Goal: Find specific page/section: Find specific page/section

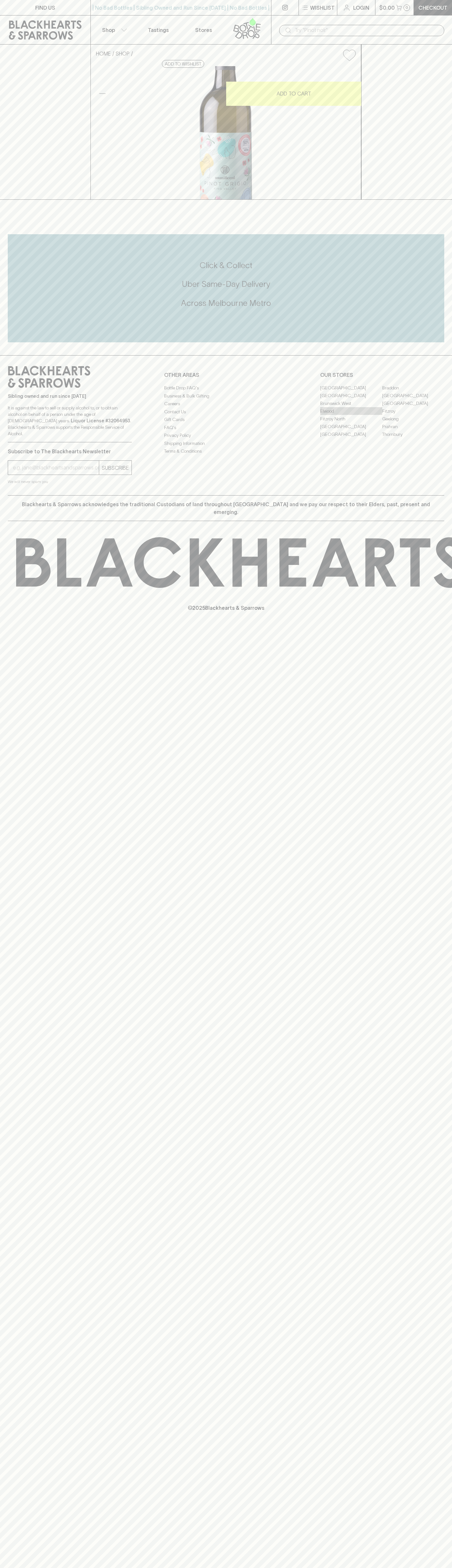
click at [351, 415] on link "Elwood" at bounding box center [351, 411] width 62 height 8
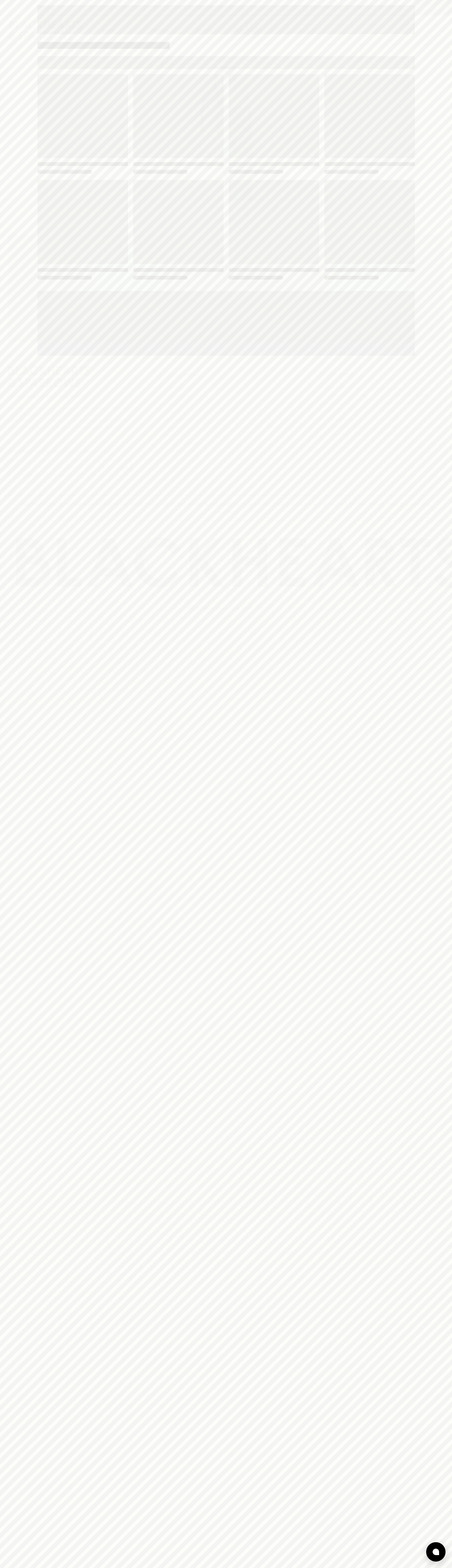
click at [320, 407] on link "Elwood" at bounding box center [351, 411] width 62 height 8
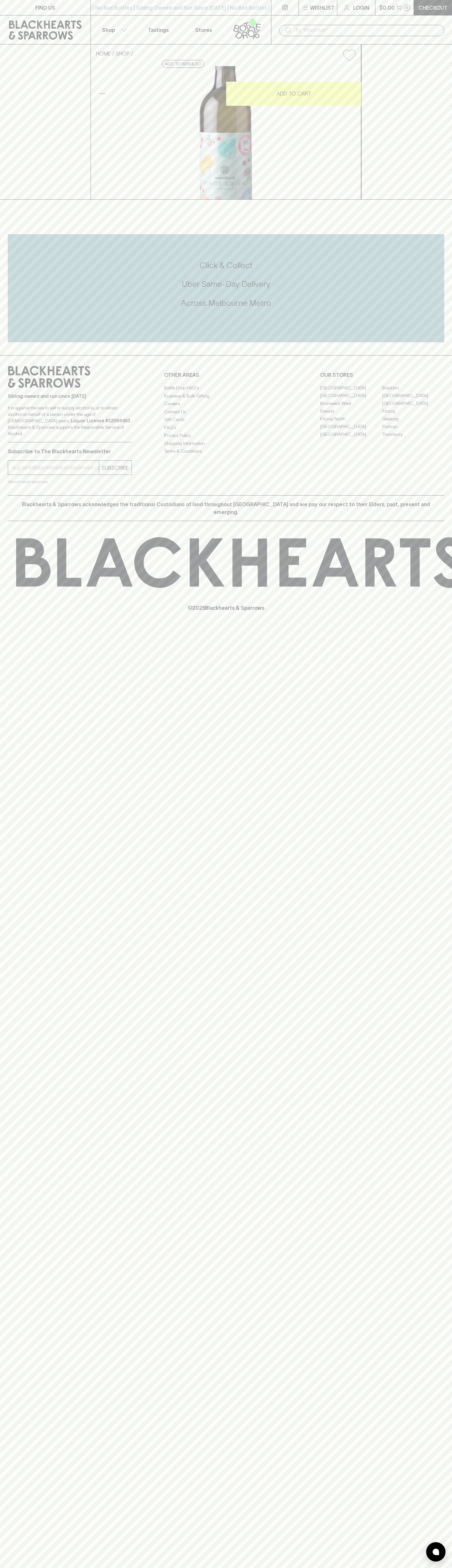
click at [27, 13] on link "FIND US" at bounding box center [45, 7] width 90 height 15
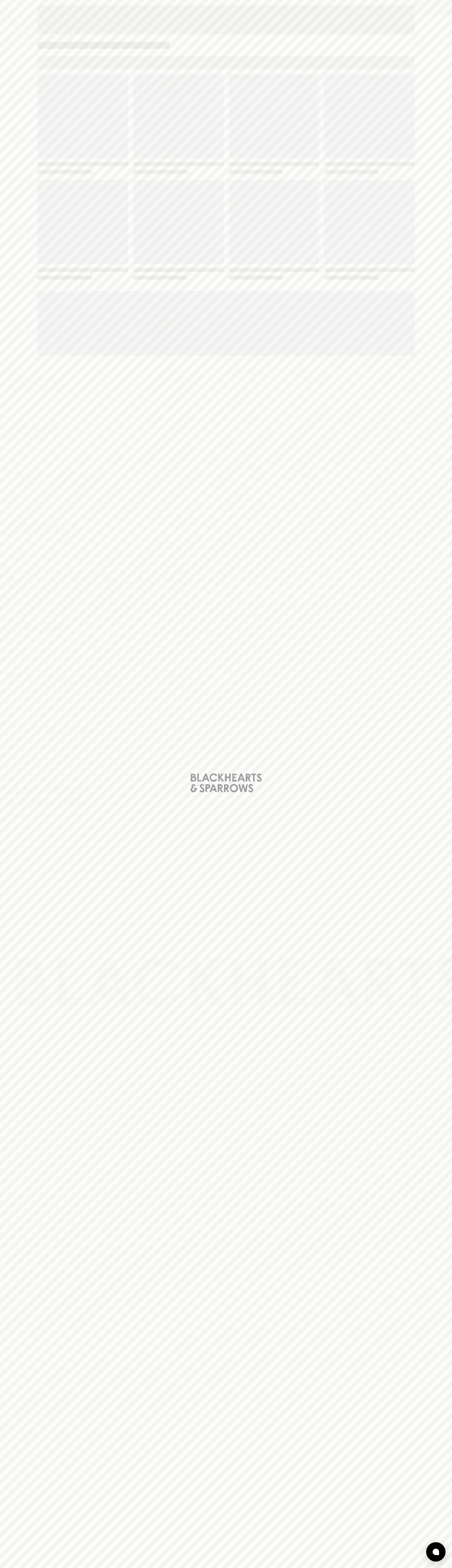
click at [228, 1567] on html "⠀ ⠀ Wishlist Login $0.00 0 Checkout Shop ​ ​ Abbotsford View Store Details 247 …" at bounding box center [226, 784] width 452 height 1568
click at [25, 785] on div "Loading" at bounding box center [226, 784] width 452 height 1568
